Goal: Task Accomplishment & Management: Complete application form

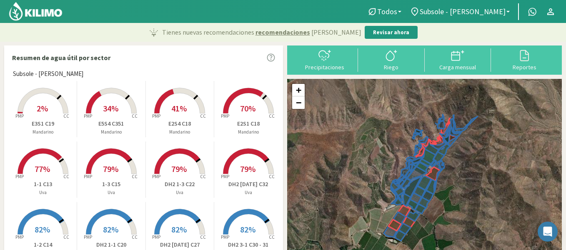
click at [48, 108] on rect at bounding box center [43, 114] width 67 height 67
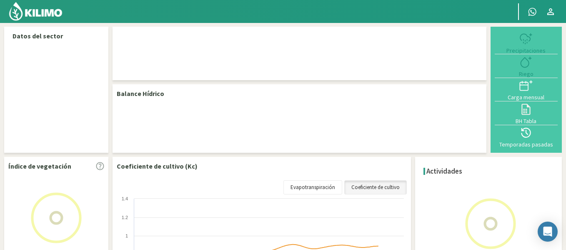
click at [45, 6] on img at bounding box center [35, 11] width 55 height 20
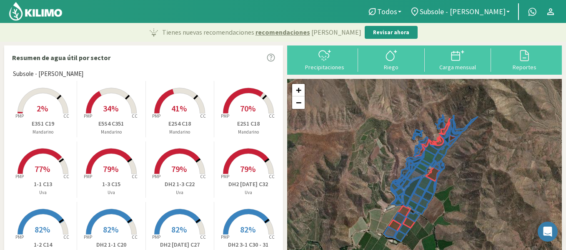
click at [39, 111] on span "2%" at bounding box center [42, 108] width 11 height 10
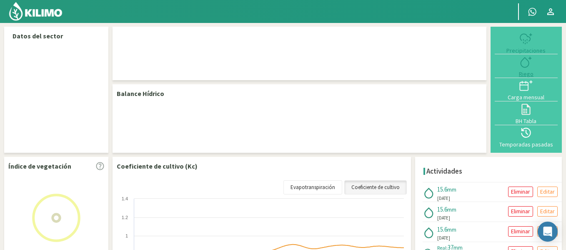
select select "34: Object"
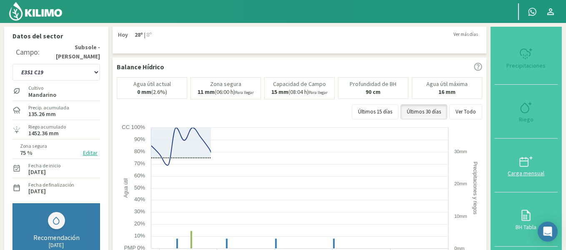
click at [518, 153] on button "Carga mensual" at bounding box center [526, 165] width 63 height 54
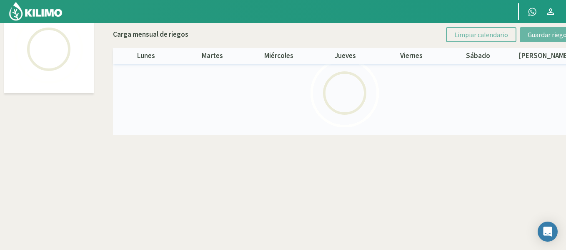
scroll to position [18, 0]
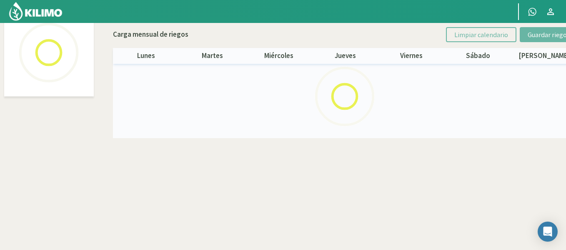
select select "34: Object"
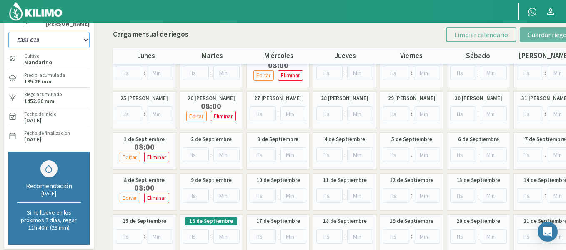
click at [44, 41] on select "1-1 C13 1-2 C14 1-3 C15 1-4 C16 2-1 C11 2-2 C7-8-9 2-3 C9-10-12 3-1 C1 3-2 C2-3…" at bounding box center [48, 40] width 81 height 17
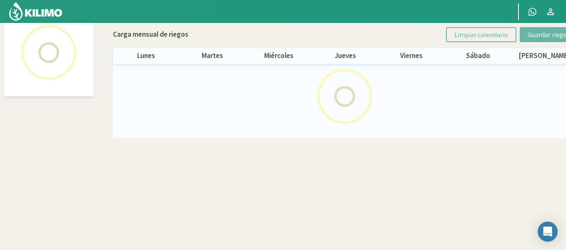
select select "24: Object"
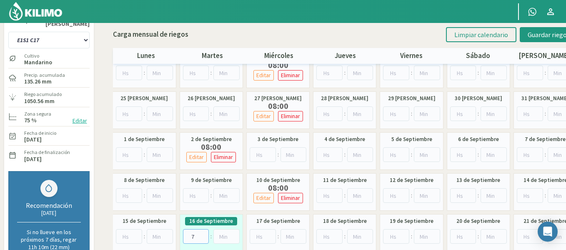
click at [202, 235] on input "7" at bounding box center [196, 236] width 26 height 15
type input "8"
click at [202, 235] on input "8" at bounding box center [196, 236] width 26 height 15
click at [530, 37] on span "Guardar riegos" at bounding box center [549, 34] width 42 height 8
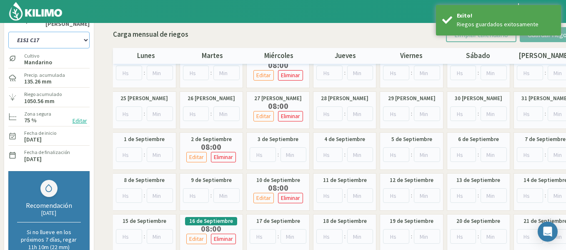
click at [68, 44] on select "1-1 C13 1-2 C14 1-3 C15 1-4 C16 2-1 C11 2-2 C7-8-9 2-3 C9-10-12 3-1 C1 3-2 C2-3…" at bounding box center [48, 40] width 81 height 17
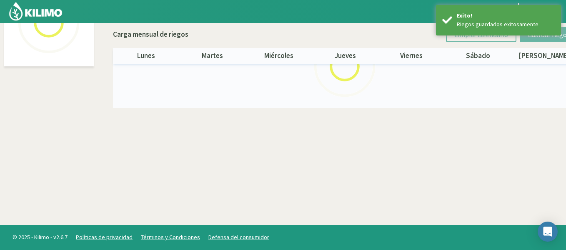
select select "25: Object"
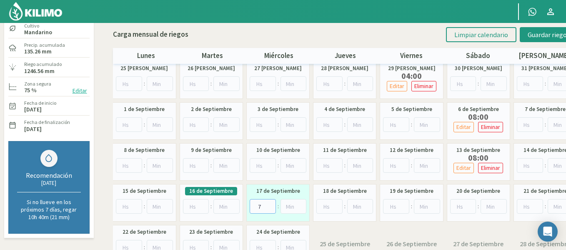
click at [270, 204] on input "7" at bounding box center [263, 206] width 26 height 15
type input "8"
click at [270, 204] on input "8" at bounding box center [263, 206] width 26 height 15
click at [524, 35] on button "Guardar riegos" at bounding box center [549, 34] width 58 height 15
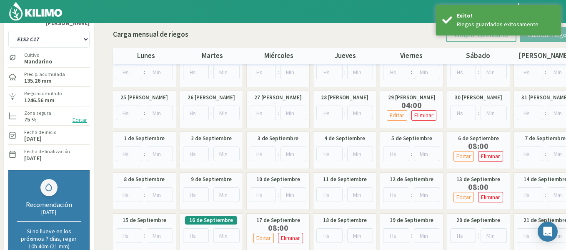
scroll to position [17, 0]
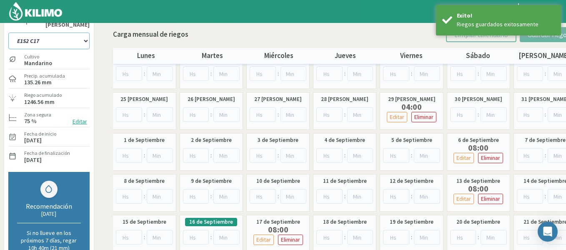
click at [83, 37] on select "1-1 C13 1-2 C14 1-3 C15 1-4 C16 2-1 C11 2-2 C7-8-9 2-3 C9-10-12 3-1 C1 3-2 C2-3…" at bounding box center [48, 41] width 81 height 17
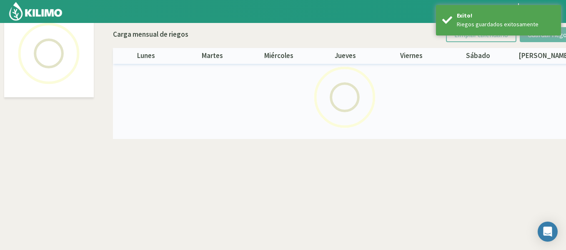
scroll to position [48, 0]
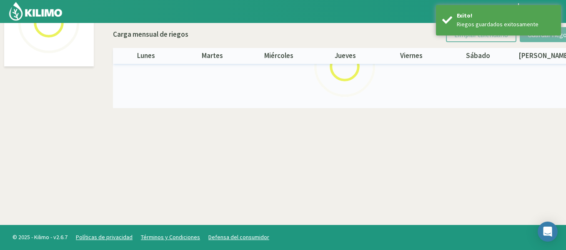
select select "26: Object"
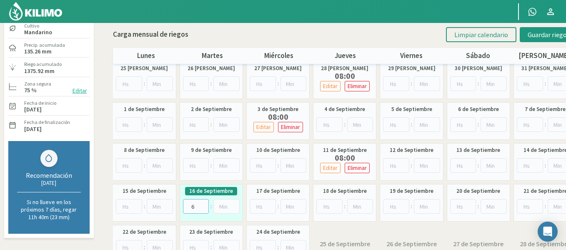
click at [202, 203] on input "6" at bounding box center [196, 206] width 26 height 15
click at [202, 203] on input "7" at bounding box center [196, 206] width 26 height 15
type input "8"
click at [202, 203] on input "8" at bounding box center [196, 206] width 26 height 15
click at [526, 34] on button "Guardar riegos" at bounding box center [549, 34] width 58 height 15
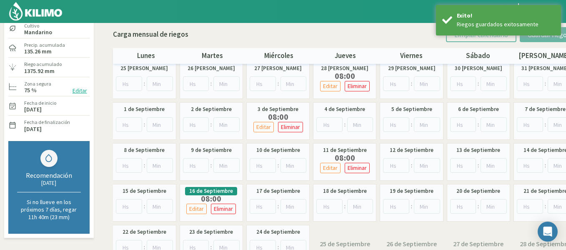
scroll to position [6, 0]
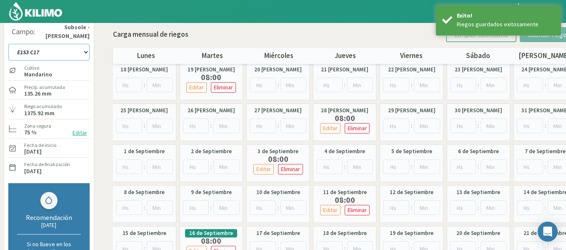
click at [59, 50] on select "1-1 C13 1-2 C14 1-3 C15 1-4 C16 2-1 C11 2-2 C7-8-9 2-3 C9-10-12 3-1 C1 3-2 C2-3…" at bounding box center [48, 52] width 81 height 17
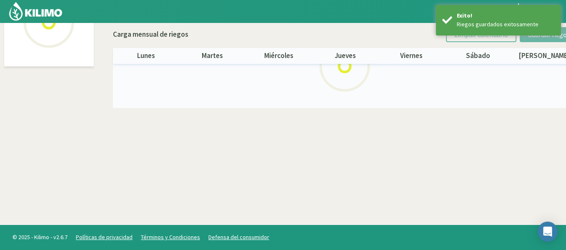
select select "27: Object"
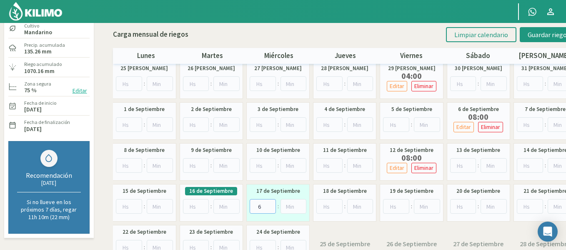
click at [268, 204] on input "6" at bounding box center [263, 206] width 26 height 15
click at [268, 204] on input "7" at bounding box center [263, 206] width 26 height 15
click at [268, 204] on input "8" at bounding box center [263, 206] width 26 height 15
click at [268, 204] on input "9" at bounding box center [263, 206] width 26 height 15
type input "8"
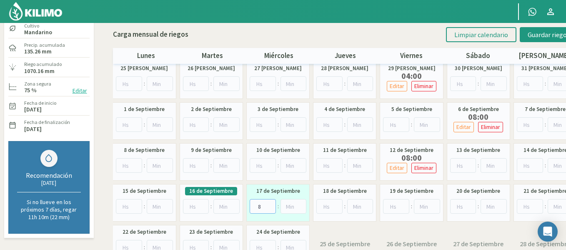
click at [270, 209] on input "8" at bounding box center [263, 206] width 26 height 15
click at [526, 40] on button "Guardar riegos" at bounding box center [549, 34] width 58 height 15
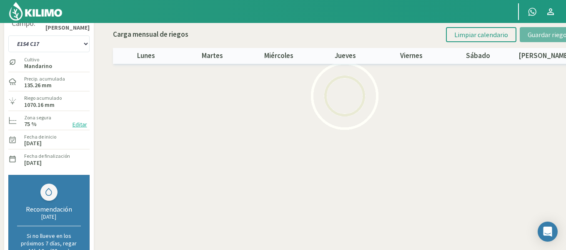
scroll to position [0, 0]
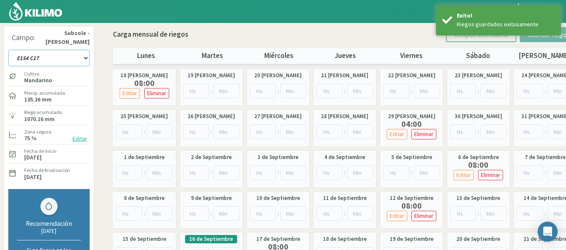
click at [51, 61] on select "1-1 C13 1-2 C14 1-3 C15 1-4 C16 2-1 C11 2-2 C7-8-9 2-3 C9-10-12 3-1 C1 3-2 C2-3…" at bounding box center [48, 58] width 81 height 17
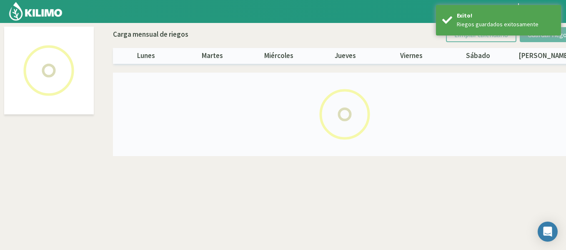
select select "28: Object"
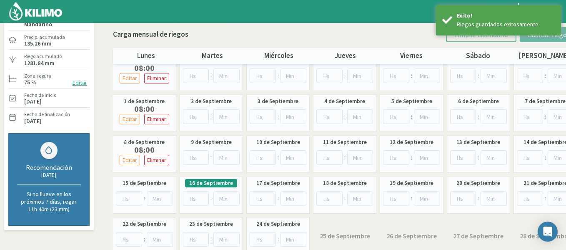
scroll to position [71, 0]
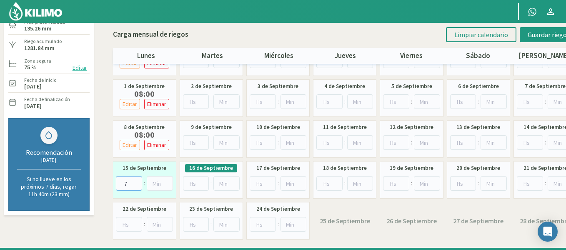
click at [138, 180] on input "7" at bounding box center [129, 183] width 26 height 15
click at [138, 180] on input "8" at bounding box center [129, 183] width 26 height 15
type input "9"
click at [138, 180] on input "9" at bounding box center [129, 183] width 26 height 15
click at [547, 34] on span "Guardar riegos" at bounding box center [549, 34] width 42 height 8
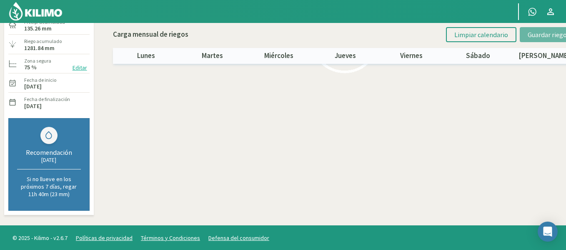
scroll to position [23, 0]
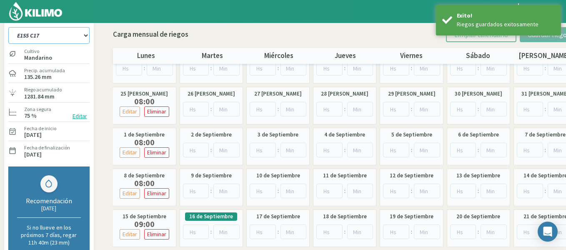
click at [70, 35] on select "1-1 C13 1-2 C14 1-3 C15 1-4 C16 2-1 C11 2-2 C7-8-9 2-3 C9-10-12 3-1 C1 3-2 C2-3…" at bounding box center [48, 35] width 81 height 17
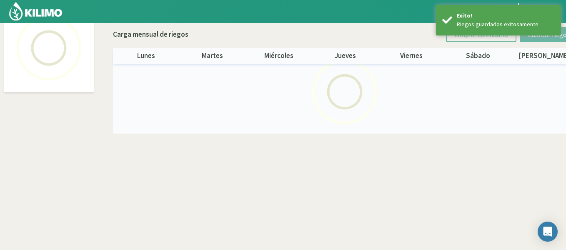
scroll to position [48, 0]
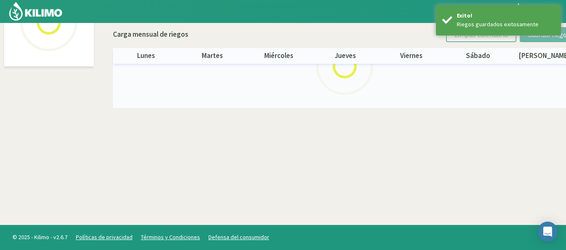
select select "29: Object"
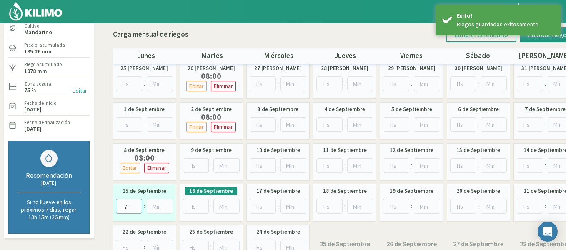
click at [138, 204] on input "7" at bounding box center [129, 206] width 26 height 15
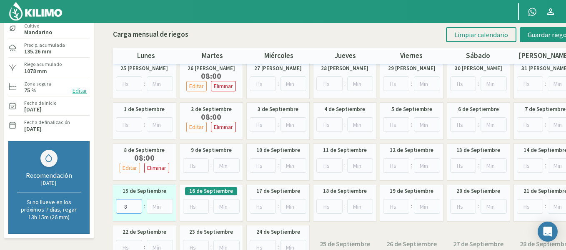
type input "8"
click at [138, 204] on input "8" at bounding box center [129, 206] width 26 height 15
click at [545, 40] on button "Guardar riegos" at bounding box center [549, 34] width 58 height 15
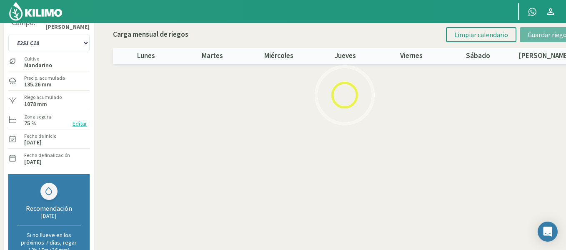
scroll to position [8, 0]
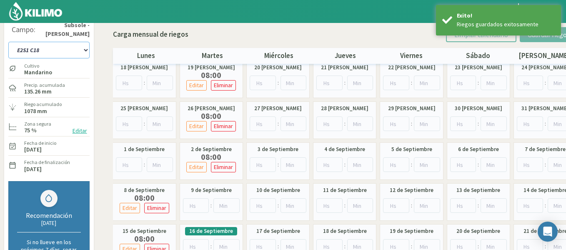
click at [83, 53] on select "1-1 C13 1-2 C14 1-3 C15 1-4 C16 2-1 C11 2-2 C7-8-9 2-3 C9-10-12 3-1 C1 3-2 C2-3…" at bounding box center [48, 50] width 81 height 17
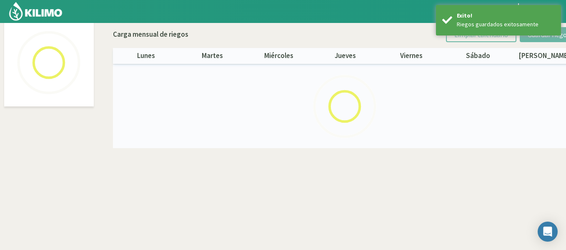
scroll to position [48, 0]
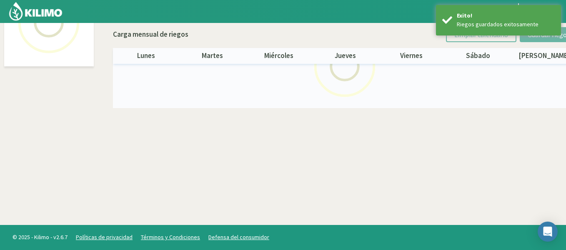
select select "30: Object"
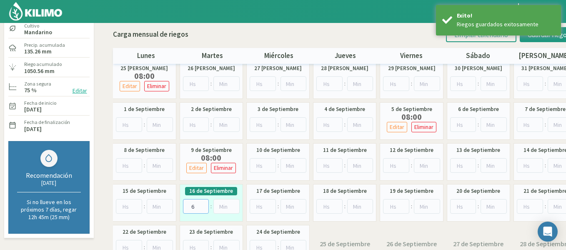
click at [203, 205] on input "6" at bounding box center [196, 206] width 26 height 15
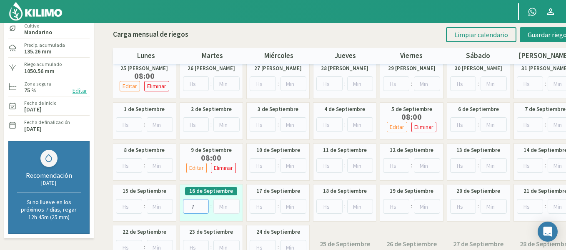
click at [203, 205] on input "7" at bounding box center [196, 206] width 26 height 15
type input "8"
click at [203, 205] on input "8" at bounding box center [196, 206] width 26 height 15
click at [532, 39] on button "Guardar riegos" at bounding box center [549, 34] width 58 height 15
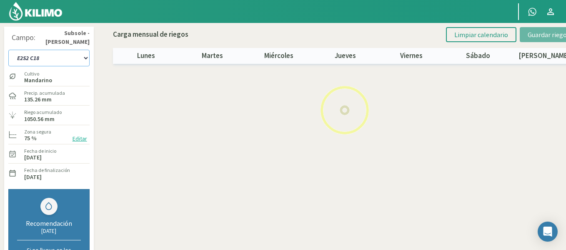
click at [39, 55] on select "1-1 C13 1-2 C14 1-3 C15 1-4 C16 2-1 C11 2-2 C7-8-9 2-3 C9-10-12 3-1 C1 3-2 C2-3…" at bounding box center [48, 58] width 81 height 17
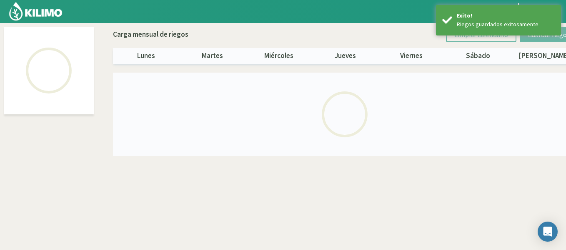
select select "31: Object"
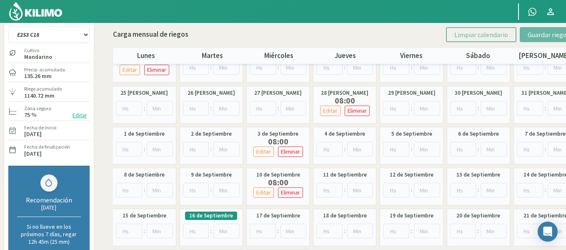
scroll to position [25, 0]
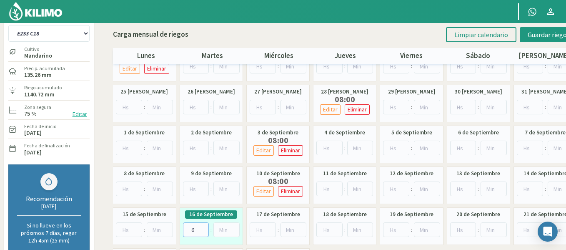
click at [205, 228] on input "6" at bounding box center [196, 229] width 26 height 15
click at [205, 228] on input "7" at bounding box center [196, 229] width 26 height 15
type input "8"
click at [205, 228] on input "8" at bounding box center [196, 229] width 26 height 15
click at [521, 34] on button "Guardar riegos" at bounding box center [549, 34] width 58 height 15
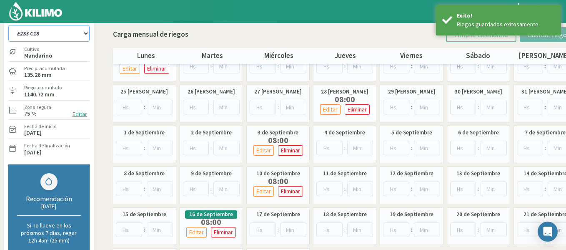
click at [73, 36] on select "1-1 C13 1-2 C14 1-3 C15 1-4 C16 2-1 C11 2-2 C7-8-9 2-3 C9-10-12 3-1 C1 3-2 C2-3…" at bounding box center [48, 33] width 81 height 17
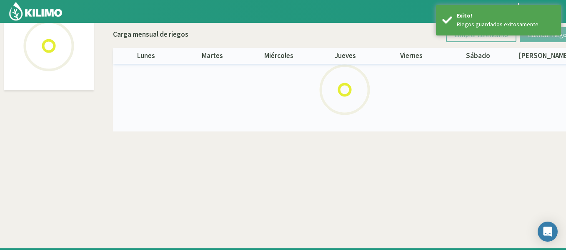
scroll to position [48, 0]
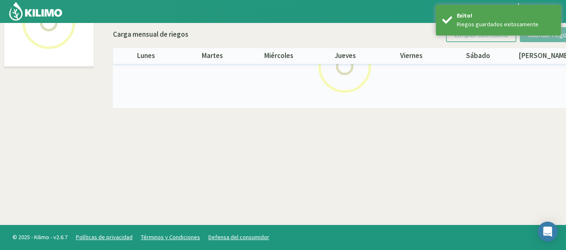
select select "32: Object"
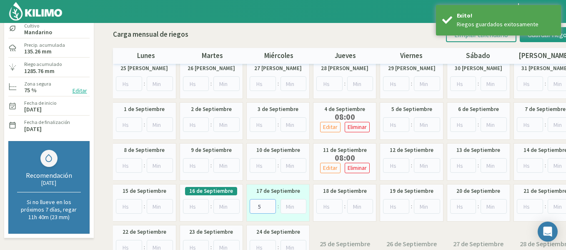
click at [269, 205] on input "5" at bounding box center [263, 206] width 26 height 15
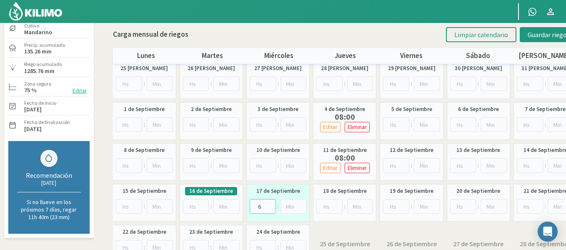
click at [269, 205] on input "6" at bounding box center [263, 206] width 26 height 15
click at [269, 205] on input "7" at bounding box center [263, 206] width 26 height 15
click at [269, 205] on input "8" at bounding box center [263, 206] width 26 height 15
click at [269, 205] on input "9" at bounding box center [263, 206] width 26 height 15
type input "8"
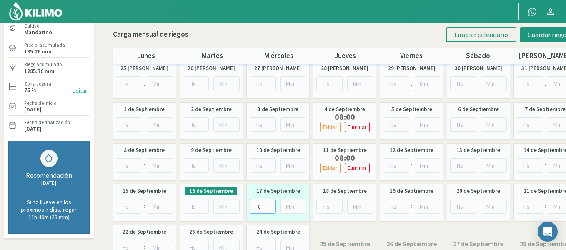
click at [269, 207] on input "8" at bounding box center [263, 206] width 26 height 15
click at [537, 36] on span "Guardar riegos" at bounding box center [549, 34] width 42 height 8
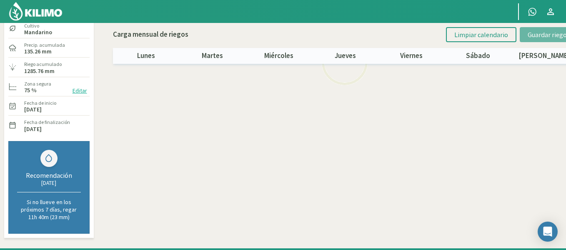
scroll to position [9, 0]
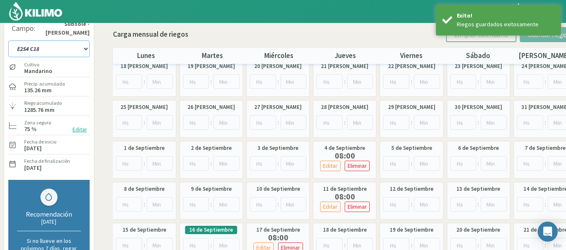
click at [61, 55] on select "1-1 C13 1-2 C14 1-3 C15 1-4 C16 2-1 C11 2-2 C7-8-9 2-3 C9-10-12 3-1 C1 3-2 C2-3…" at bounding box center [48, 48] width 81 height 17
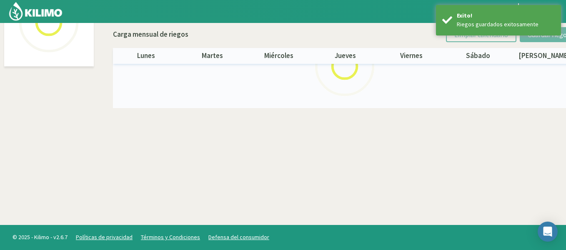
select select "33: Object"
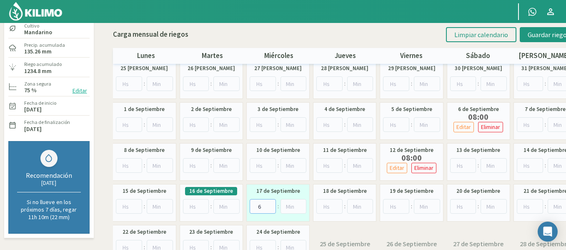
click at [271, 206] on input "6" at bounding box center [263, 206] width 26 height 15
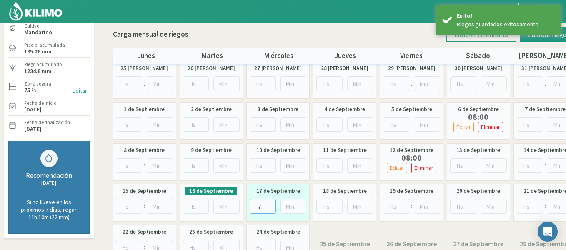
click at [271, 206] on input "7" at bounding box center [263, 206] width 26 height 15
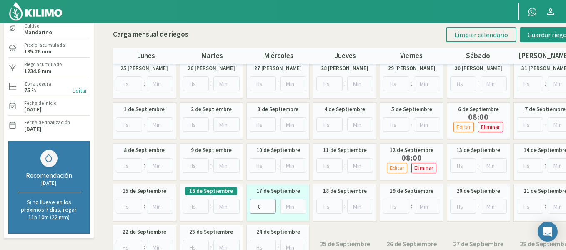
type input "8"
click at [271, 206] on input "8" at bounding box center [263, 206] width 26 height 15
click at [558, 36] on span "Guardar riegos" at bounding box center [549, 34] width 42 height 8
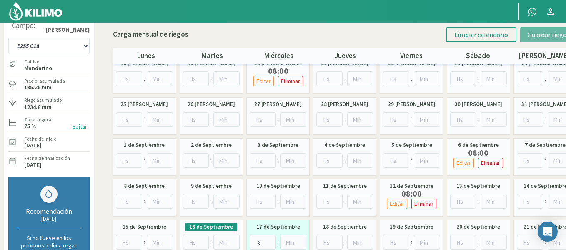
scroll to position [0, 0]
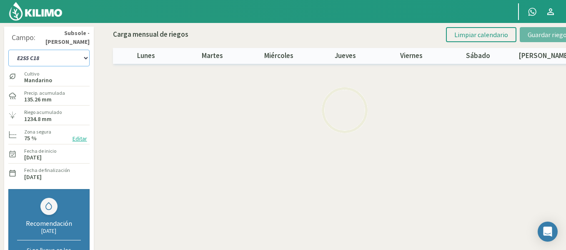
click at [65, 62] on select "1-1 C13 1-2 C14 1-3 C15 1-4 C16 2-1 C11 2-2 C7-8-9 2-3 C9-10-12 3-1 C1 3-2 C2-3…" at bounding box center [48, 58] width 81 height 17
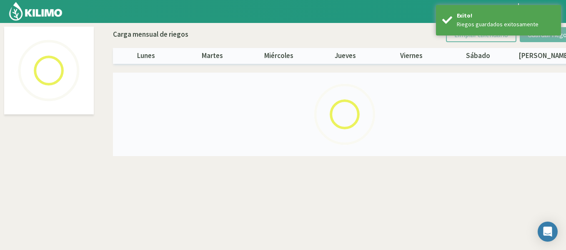
select select "34: Object"
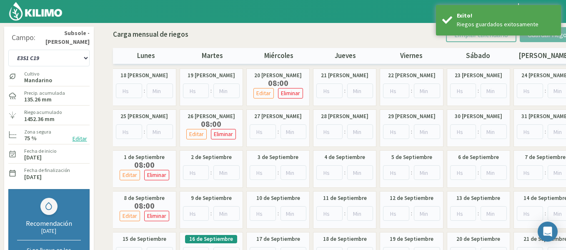
scroll to position [94, 0]
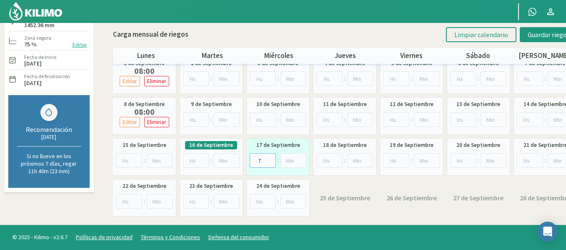
click at [269, 158] on input "7" at bounding box center [263, 160] width 26 height 15
type input "8"
click at [269, 158] on input "8" at bounding box center [263, 160] width 26 height 15
click at [552, 42] on button "Guardar riegos" at bounding box center [549, 34] width 58 height 15
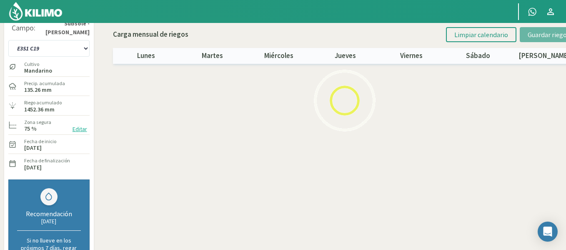
scroll to position [0, 0]
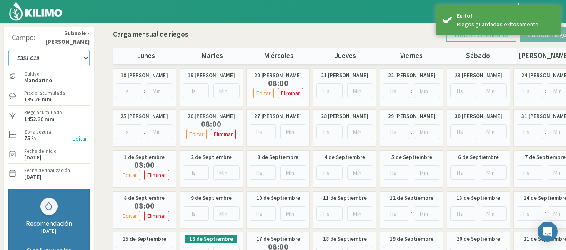
click at [66, 64] on select "1-1 C13 1-2 C14 1-3 C15 1-4 C16 2-1 C11 2-2 C7-8-9 2-3 C9-10-12 3-1 C1 3-2 C2-3…" at bounding box center [48, 58] width 81 height 17
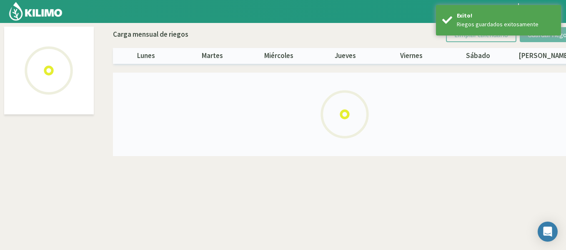
select select "35: Object"
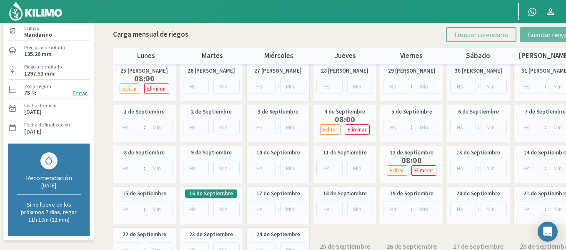
scroll to position [48, 0]
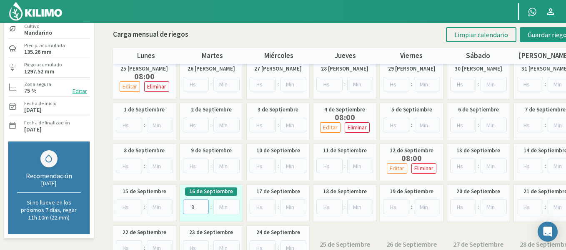
click at [204, 205] on input "8" at bounding box center [196, 206] width 26 height 15
click at [204, 205] on input "9" at bounding box center [196, 206] width 26 height 15
type input "8"
click at [201, 208] on input "8" at bounding box center [196, 206] width 26 height 15
click at [538, 40] on button "Guardar riegos" at bounding box center [549, 34] width 58 height 15
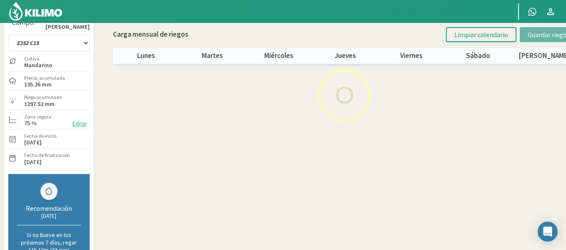
scroll to position [0, 0]
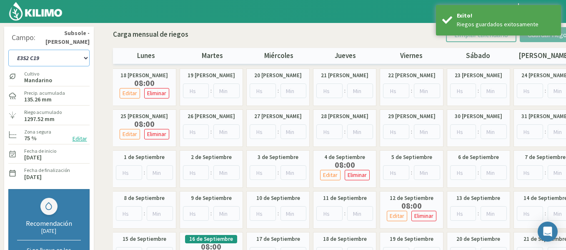
click at [77, 53] on select "1-1 C13 1-2 C14 1-3 C15 1-4 C16 2-1 C11 2-2 C7-8-9 2-3 C9-10-12 3-1 C1 3-2 C2-3…" at bounding box center [48, 58] width 81 height 17
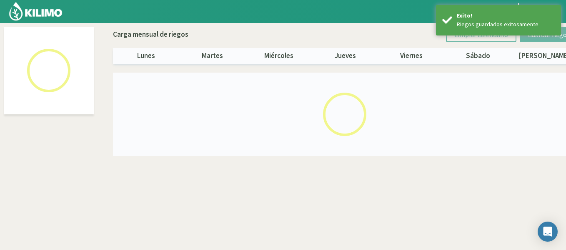
select select "36: Object"
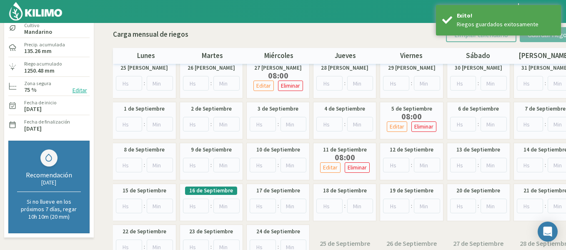
scroll to position [50, 0]
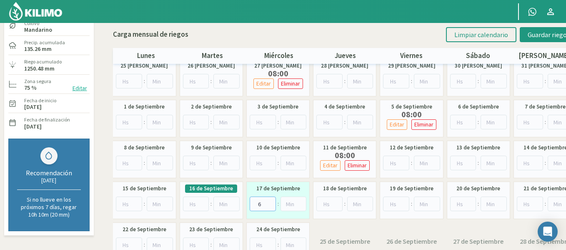
click at [270, 201] on input "6" at bounding box center [263, 203] width 26 height 15
click at [270, 201] on input "7" at bounding box center [263, 203] width 26 height 15
type input "8"
click at [270, 201] on input "8" at bounding box center [263, 203] width 26 height 15
click at [544, 37] on span "Guardar riegos" at bounding box center [549, 34] width 42 height 8
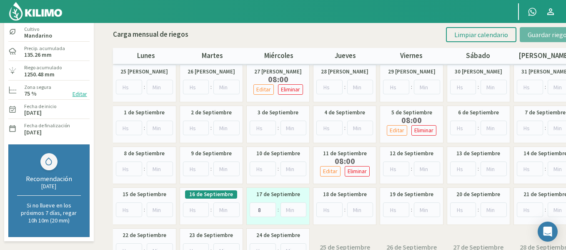
scroll to position [0, 0]
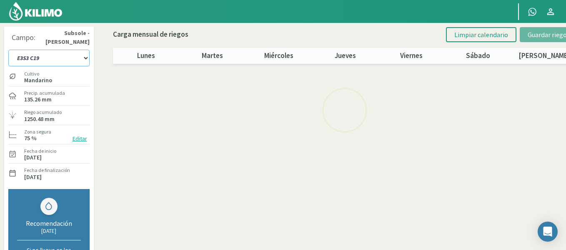
click at [30, 60] on select "1-1 C13 1-2 C14 1-3 C15 1-4 C16 2-1 C11 2-2 C7-8-9 2-3 C9-10-12 3-1 C1 3-2 C2-3…" at bounding box center [48, 58] width 81 height 17
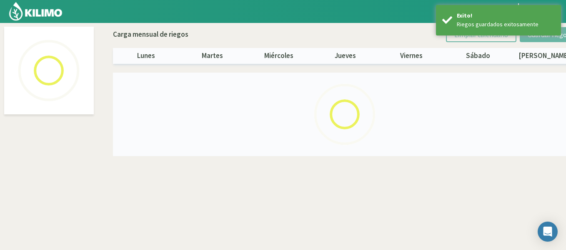
select select "37: Object"
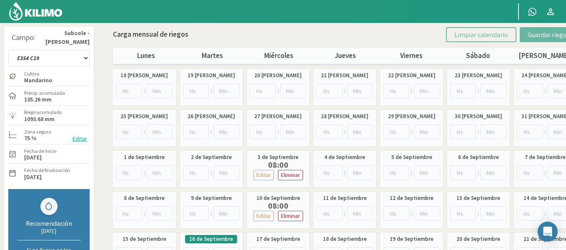
scroll to position [25, 0]
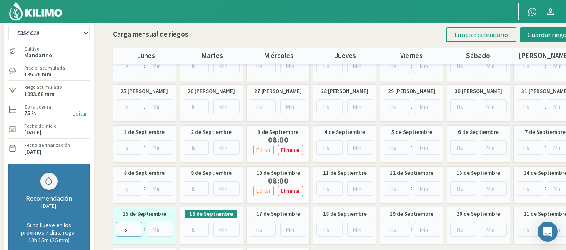
click at [136, 226] on input "5" at bounding box center [129, 229] width 26 height 15
click at [136, 226] on input "6" at bounding box center [129, 229] width 26 height 15
click at [136, 226] on input "7" at bounding box center [129, 229] width 26 height 15
type input "8"
click at [136, 226] on input "8" at bounding box center [129, 229] width 26 height 15
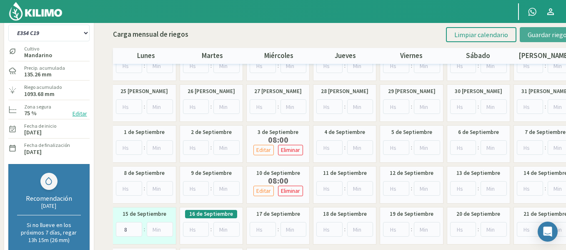
click at [542, 34] on span "Guardar riegos" at bounding box center [549, 34] width 42 height 8
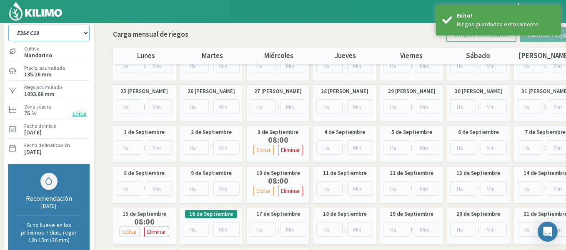
click at [73, 38] on select "1-1 C13 1-2 C14 1-3 C15 1-4 C16 2-1 C11 2-2 C7-8-9 2-3 C9-10-12 3-1 C1 3-2 C2-3…" at bounding box center [48, 33] width 81 height 17
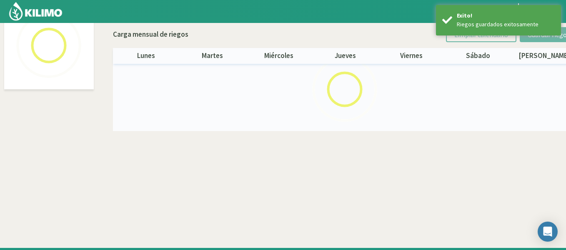
scroll to position [48, 0]
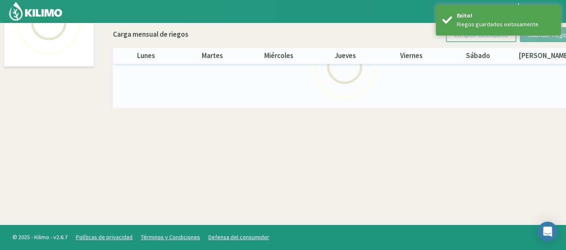
select select "38: Object"
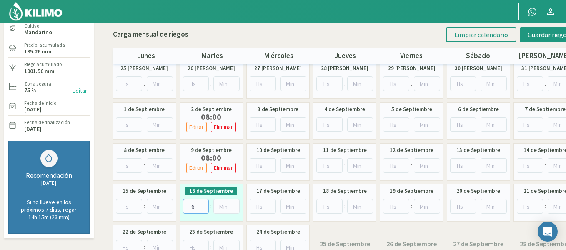
click at [206, 205] on input "6" at bounding box center [196, 206] width 26 height 15
click at [206, 205] on input "7" at bounding box center [196, 206] width 26 height 15
type input "8"
click at [206, 205] on input "8" at bounding box center [196, 206] width 26 height 15
click at [530, 30] on button "Guardar riegos" at bounding box center [549, 34] width 58 height 15
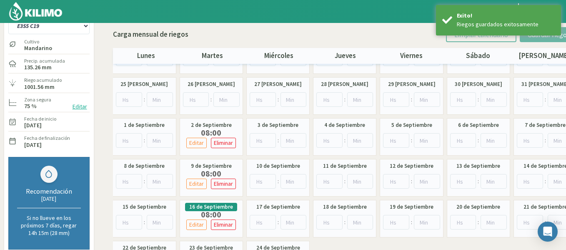
scroll to position [25, 0]
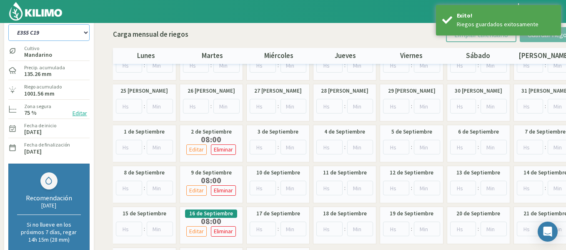
click at [45, 37] on select "1-1 C13 1-2 C14 1-3 C15 1-4 C16 2-1 C11 2-2 C7-8-9 2-3 C9-10-12 3-1 C1 3-2 C2-3…" at bounding box center [48, 32] width 81 height 17
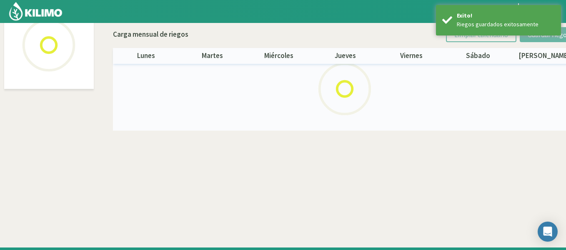
scroll to position [48, 0]
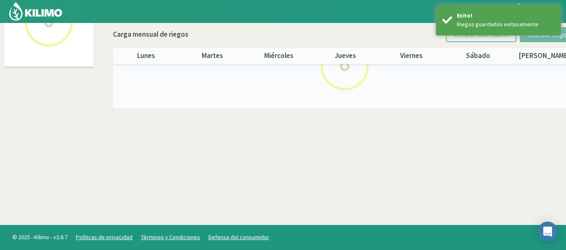
select select "39: Object"
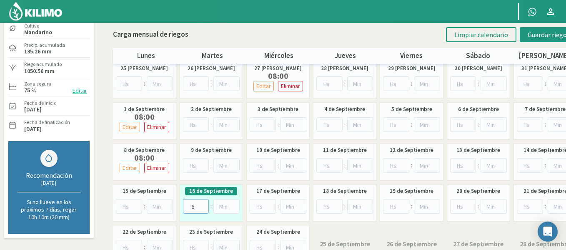
click at [202, 204] on input "6" at bounding box center [196, 206] width 26 height 15
click at [202, 204] on input "7" at bounding box center [196, 206] width 26 height 15
type input "8"
click at [202, 204] on input "8" at bounding box center [196, 206] width 26 height 15
click at [543, 39] on button "Guardar riegos" at bounding box center [549, 34] width 58 height 15
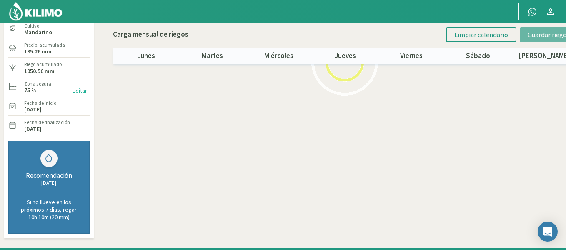
scroll to position [11, 0]
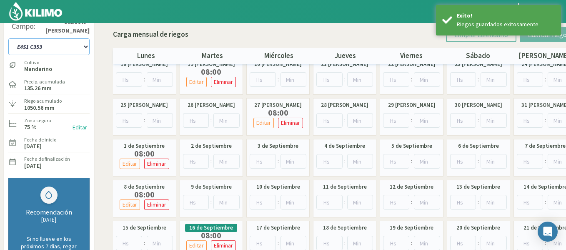
click at [71, 50] on select "1-1 C13 1-2 C14 1-3 C15 1-4 C16 2-1 C11 2-2 C7-8-9 2-3 C9-10-12 3-1 C1 3-2 C2-3…" at bounding box center [48, 46] width 81 height 17
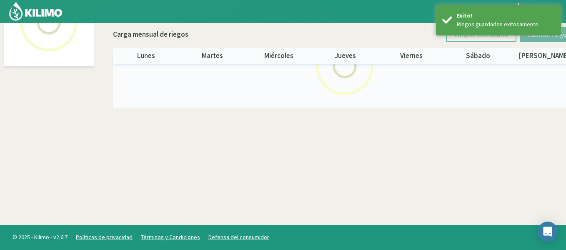
select select "40: Object"
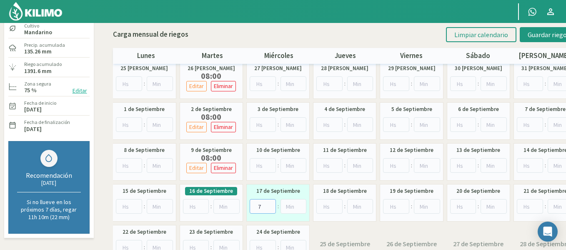
click at [269, 203] on input "7" at bounding box center [263, 206] width 26 height 15
type input "8"
click at [269, 203] on input "8" at bounding box center [263, 206] width 26 height 15
click at [531, 35] on span "Guardar riegos" at bounding box center [549, 34] width 42 height 8
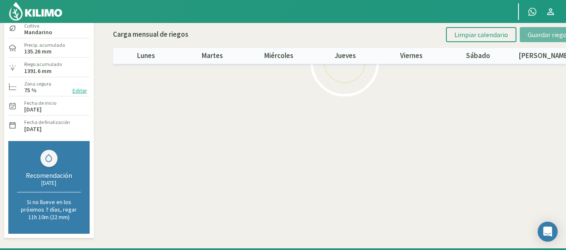
drag, startPoint x: 561, startPoint y: 137, endPoint x: 569, endPoint y: 111, distance: 28.1
click at [566, 104] on html "Principal Contactar ejecutivo Perfil Perfil Salir Campo: Subsole - [GEOGRAPHIC_…" at bounding box center [283, 77] width 566 height 250
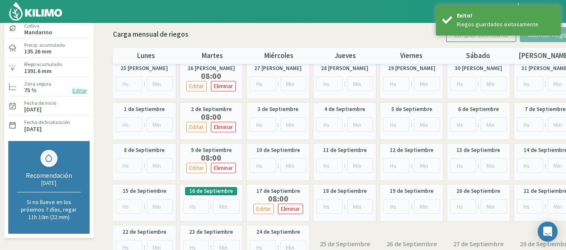
scroll to position [23, 0]
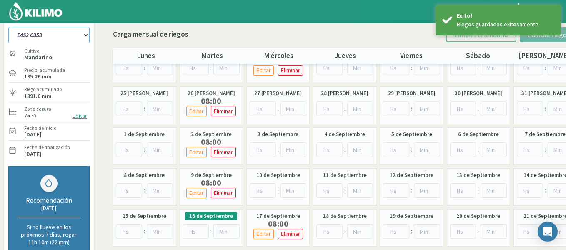
click at [74, 36] on select "1-1 C13 1-2 C14 1-3 C15 1-4 C16 2-1 C11 2-2 C7-8-9 2-3 C9-10-12 3-1 C1 3-2 C2-3…" at bounding box center [48, 35] width 81 height 17
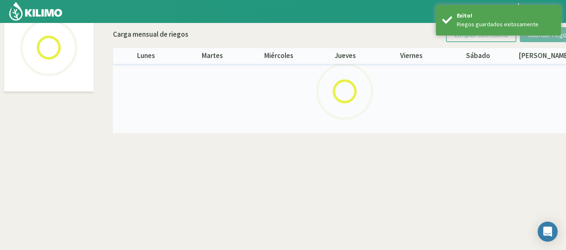
scroll to position [48, 0]
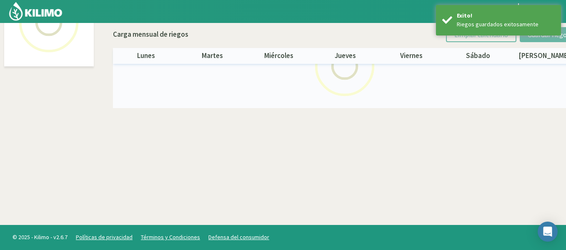
select select "41: Object"
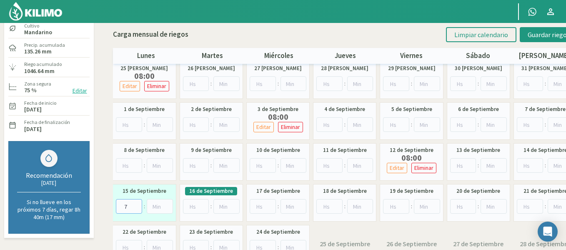
click at [135, 205] on input "7" at bounding box center [129, 206] width 26 height 15
type input "8"
click at [135, 205] on input "8" at bounding box center [129, 206] width 26 height 15
drag, startPoint x: 533, startPoint y: 38, endPoint x: 538, endPoint y: 40, distance: 4.7
click at [534, 38] on span "Guardar riegos" at bounding box center [549, 34] width 42 height 8
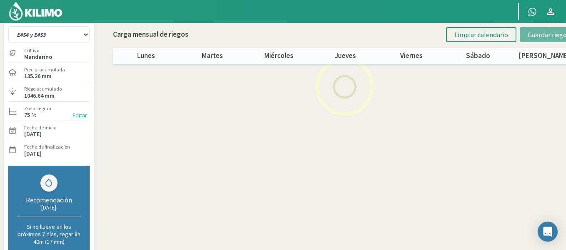
scroll to position [15, 0]
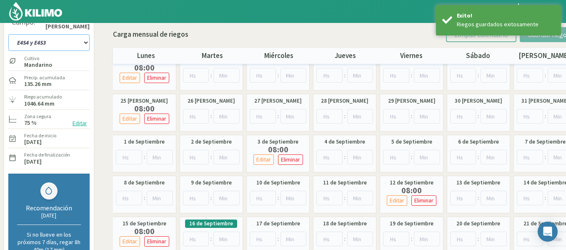
click at [57, 40] on select "1-1 C13 1-2 C14 1-3 C15 1-4 C16 2-1 C11 2-2 C7-8-9 2-3 C9-10-12 3-1 C1 3-2 C2-3…" at bounding box center [48, 42] width 81 height 17
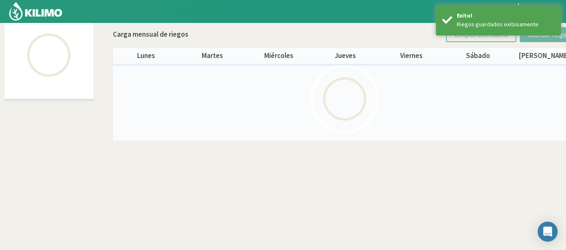
scroll to position [48, 0]
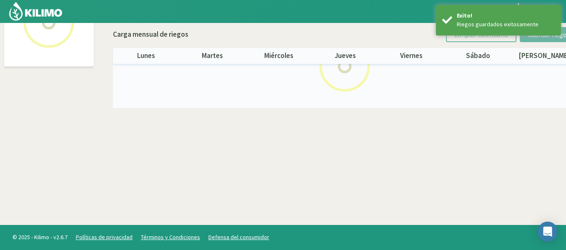
select select "42: Object"
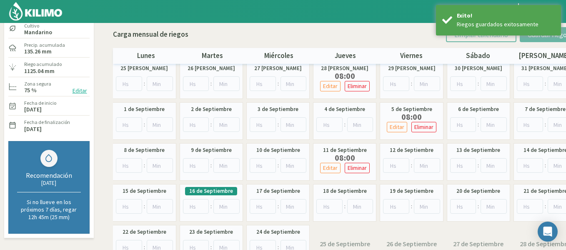
scroll to position [68, 0]
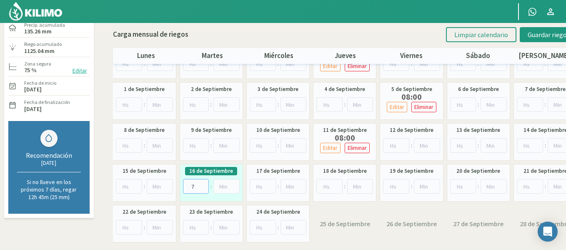
click at [203, 182] on input "7" at bounding box center [196, 186] width 26 height 15
type input "8"
click at [203, 182] on input "8" at bounding box center [196, 186] width 26 height 15
click at [553, 35] on span "Guardar riegos" at bounding box center [549, 34] width 42 height 8
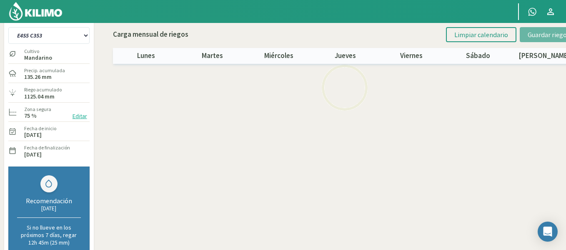
scroll to position [21, 0]
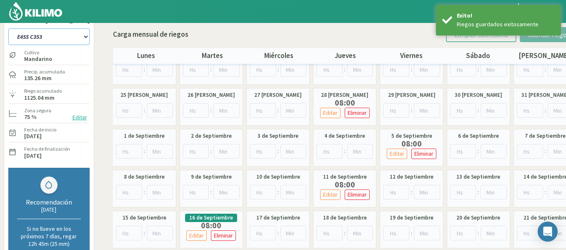
click at [60, 35] on select "1-1 C13 1-2 C14 1-3 C15 1-4 C16 2-1 C11 2-2 C7-8-9 2-3 C9-10-12 3-1 C1 3-2 C2-3…" at bounding box center [48, 36] width 81 height 17
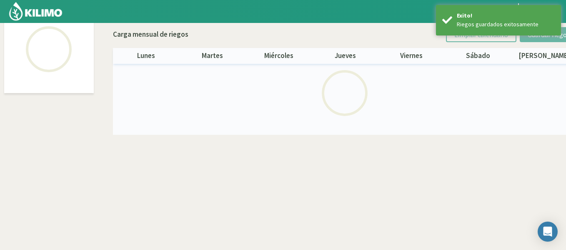
scroll to position [48, 0]
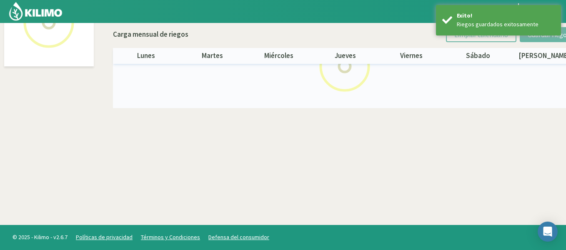
select select "43: Object"
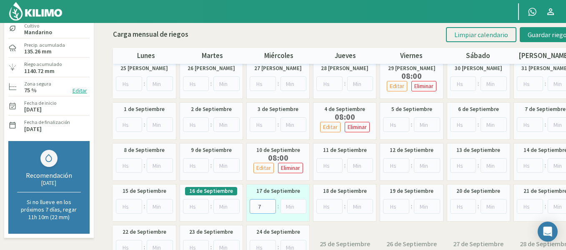
click at [270, 206] on input "7" at bounding box center [263, 206] width 26 height 15
type input "8"
click at [270, 206] on input "8" at bounding box center [263, 206] width 26 height 15
click at [529, 38] on span "Guardar riegos" at bounding box center [549, 34] width 42 height 8
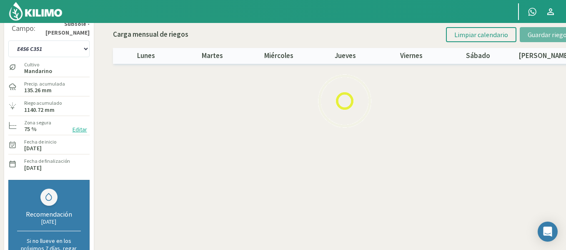
scroll to position [0, 0]
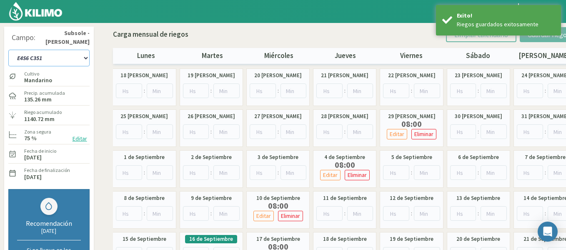
click at [76, 65] on select "1-1 C13 1-2 C14 1-3 C15 1-4 C16 2-1 C11 2-2 C7-8-9 2-3 C9-10-12 3-1 C1 3-2 C2-3…" at bounding box center [48, 58] width 81 height 17
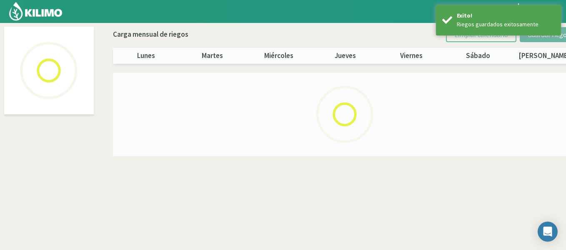
select select "44: Object"
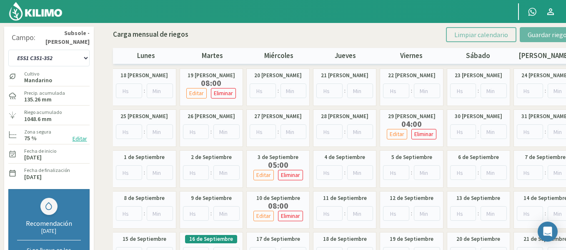
scroll to position [31, 0]
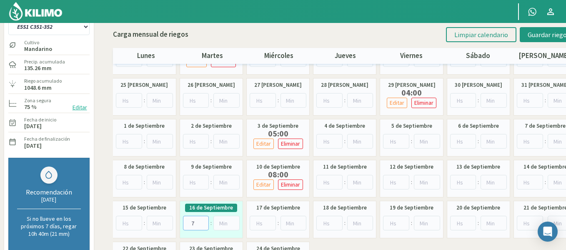
click at [201, 219] on input "7" at bounding box center [196, 223] width 26 height 15
type input "8"
click at [201, 219] on input "8" at bounding box center [196, 223] width 26 height 15
click at [534, 39] on button "Guardar riegos" at bounding box center [549, 34] width 58 height 15
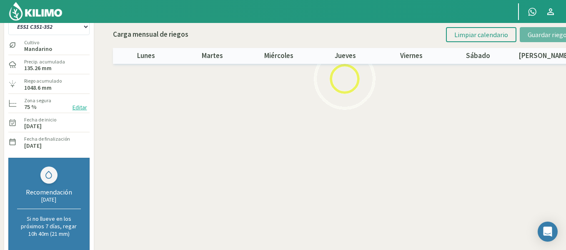
scroll to position [0, 0]
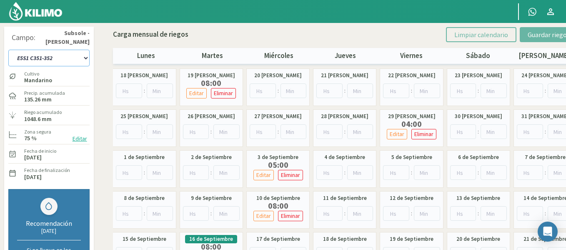
click at [60, 63] on select "1-1 C13 1-2 C14 1-3 C15 1-4 C16 2-1 C11 2-2 C7-8-9 2-3 C9-10-12 3-1 C1 3-2 C2-3…" at bounding box center [48, 58] width 81 height 17
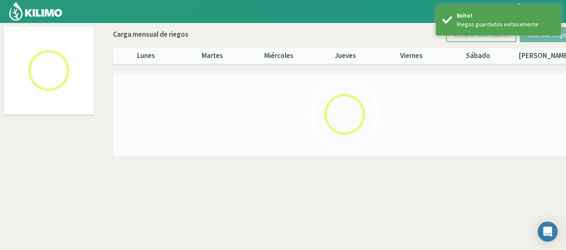
select select "45: Object"
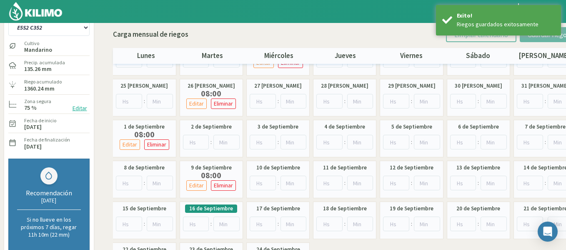
scroll to position [34, 0]
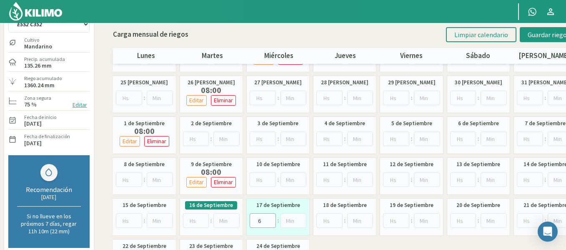
click at [271, 217] on input "6" at bounding box center [263, 220] width 26 height 15
click at [271, 217] on input "7" at bounding box center [263, 220] width 26 height 15
type input "8"
click at [271, 217] on input "8" at bounding box center [263, 220] width 26 height 15
click at [543, 39] on button "Guardar riegos" at bounding box center [549, 34] width 58 height 15
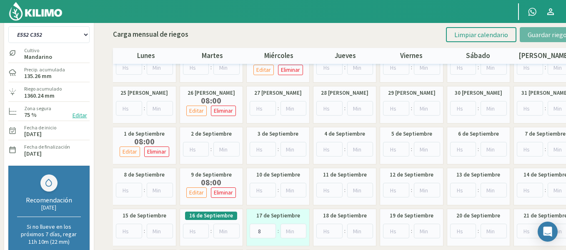
scroll to position [0, 0]
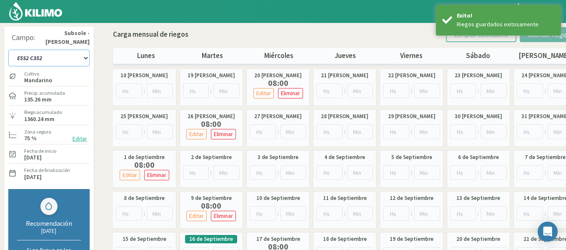
click at [80, 57] on select "1-1 C13 1-2 C14 1-3 C15 1-4 C16 2-1 C11 2-2 C7-8-9 2-3 C9-10-12 3-1 C1 3-2 C2-3…" at bounding box center [48, 58] width 81 height 17
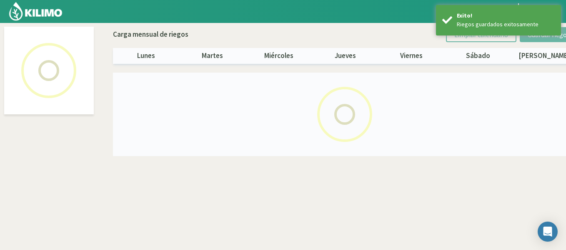
select select "46: Object"
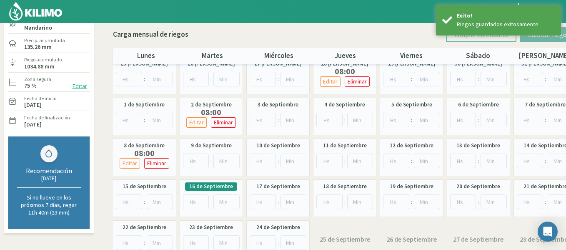
scroll to position [54, 0]
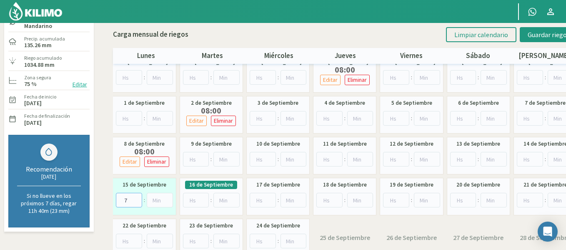
click at [136, 199] on input "7" at bounding box center [129, 200] width 26 height 15
type input "8"
click at [136, 199] on input "8" at bounding box center [129, 200] width 26 height 15
click at [534, 42] on button "Guardar riegos" at bounding box center [549, 34] width 58 height 15
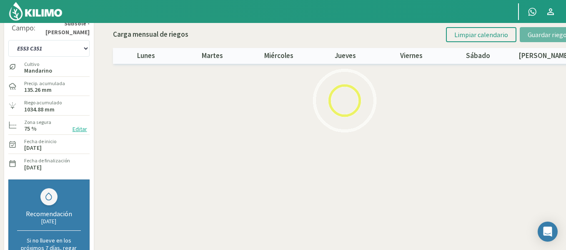
scroll to position [8, 0]
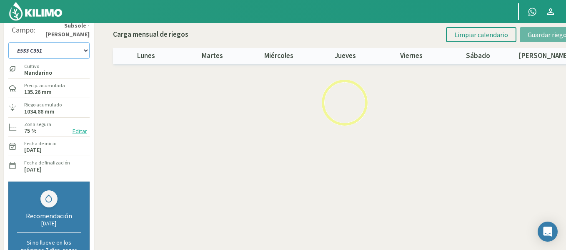
click at [65, 47] on select "1-1 C13 1-2 C14 1-3 C15 1-4 C16 2-1 C11 2-2 C7-8-9 2-3 C9-10-12 3-1 C1 3-2 C2-3…" at bounding box center [48, 50] width 81 height 17
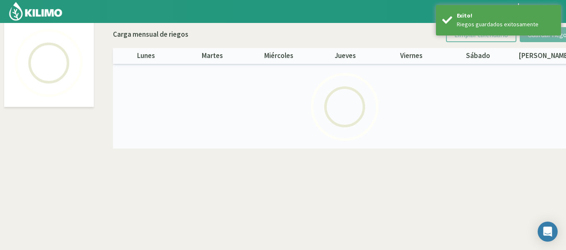
scroll to position [48, 0]
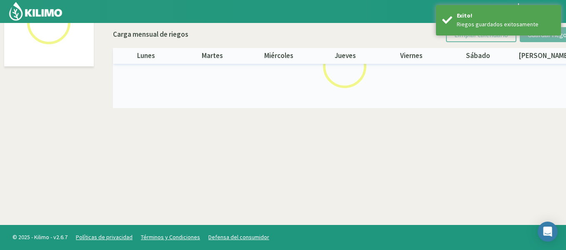
select select "47: Object"
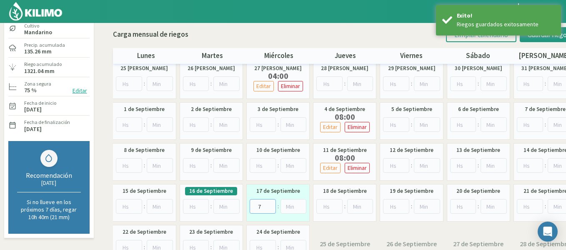
click at [270, 202] on input "7" at bounding box center [263, 206] width 26 height 15
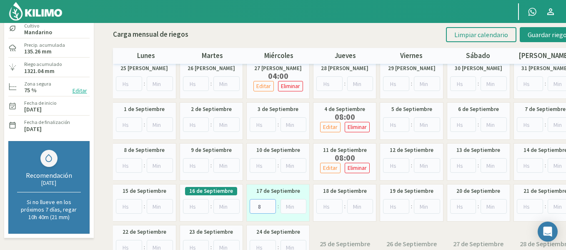
type input "8"
click at [270, 202] on input "8" at bounding box center [263, 206] width 26 height 15
click at [538, 31] on span "Guardar riegos" at bounding box center [549, 34] width 42 height 8
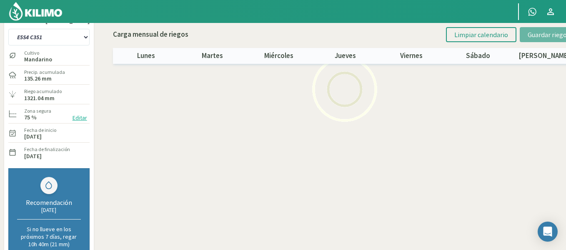
scroll to position [6, 0]
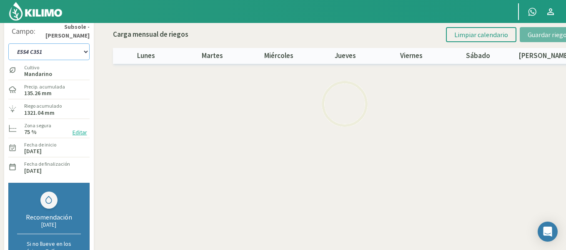
click at [56, 49] on select "1-1 C13 1-2 C14 1-3 C15 1-4 C16 2-1 C11 2-2 C7-8-9 2-3 C9-10-12 3-1 C1 3-2 C2-3…" at bounding box center [48, 51] width 81 height 17
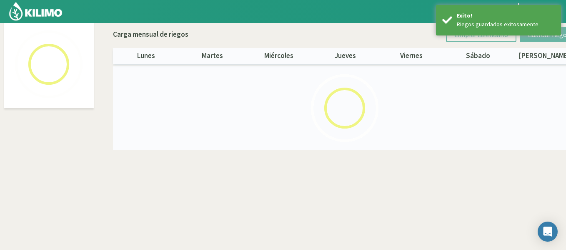
scroll to position [48, 0]
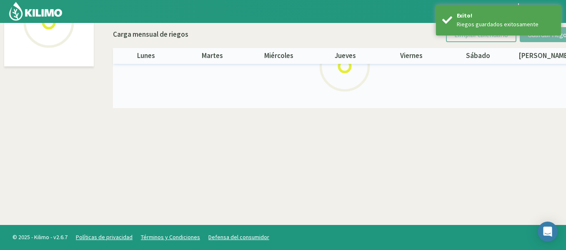
select select "48: Object"
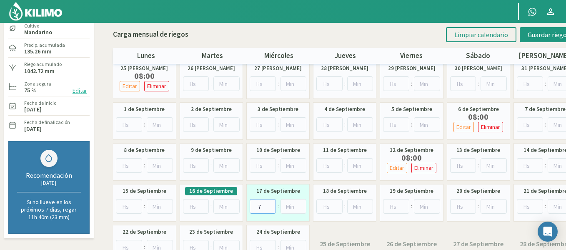
click at [270, 203] on input "7" at bounding box center [263, 206] width 26 height 15
type input "8"
click at [270, 203] on input "8" at bounding box center [263, 206] width 26 height 15
click at [532, 41] on button "Guardar riegos" at bounding box center [549, 34] width 58 height 15
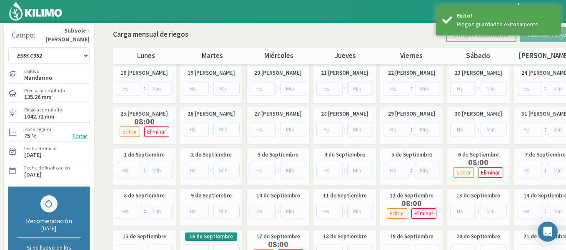
scroll to position [0, 0]
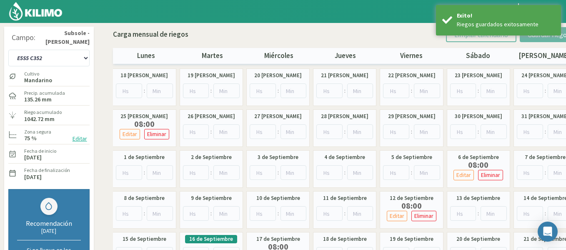
click at [33, 14] on img at bounding box center [35, 11] width 55 height 20
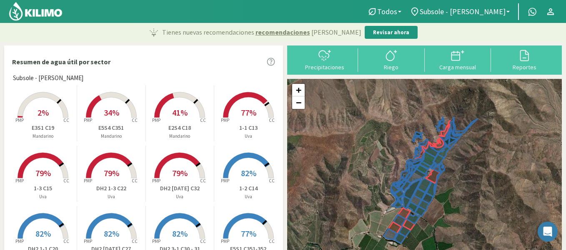
click at [58, 116] on rect at bounding box center [43, 118] width 67 height 67
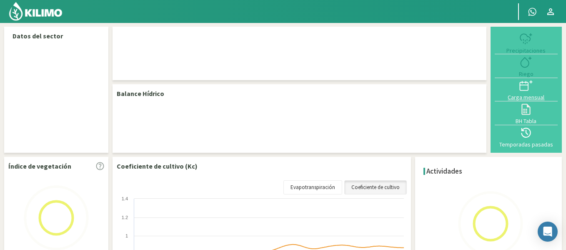
select select "34: Object"
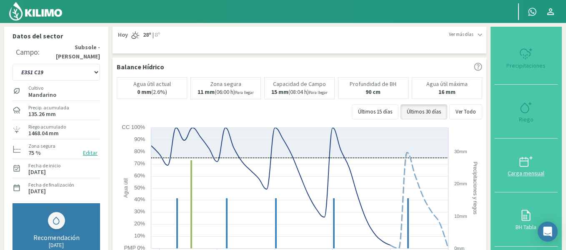
click at [511, 150] on button "Carga mensual" at bounding box center [526, 165] width 63 height 54
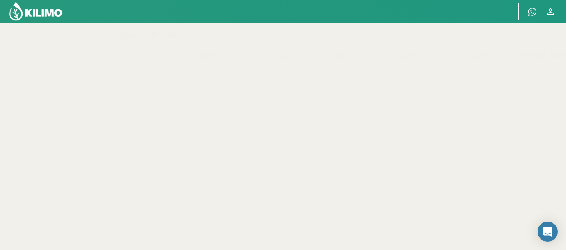
scroll to position [19, 0]
select select "34: Object"
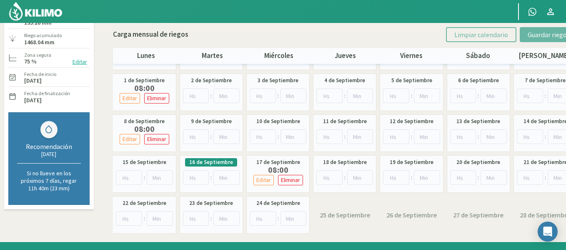
scroll to position [0, 0]
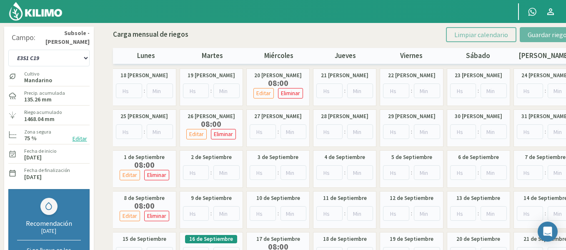
click at [18, 15] on img at bounding box center [35, 11] width 55 height 20
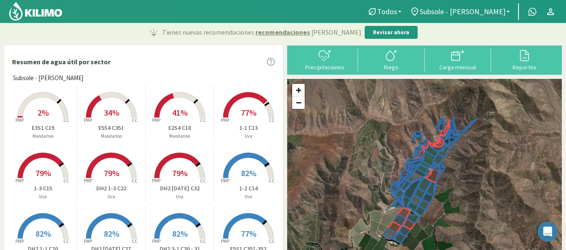
click at [51, 12] on img at bounding box center [35, 11] width 55 height 20
